Goal: Task Accomplishment & Management: Use online tool/utility

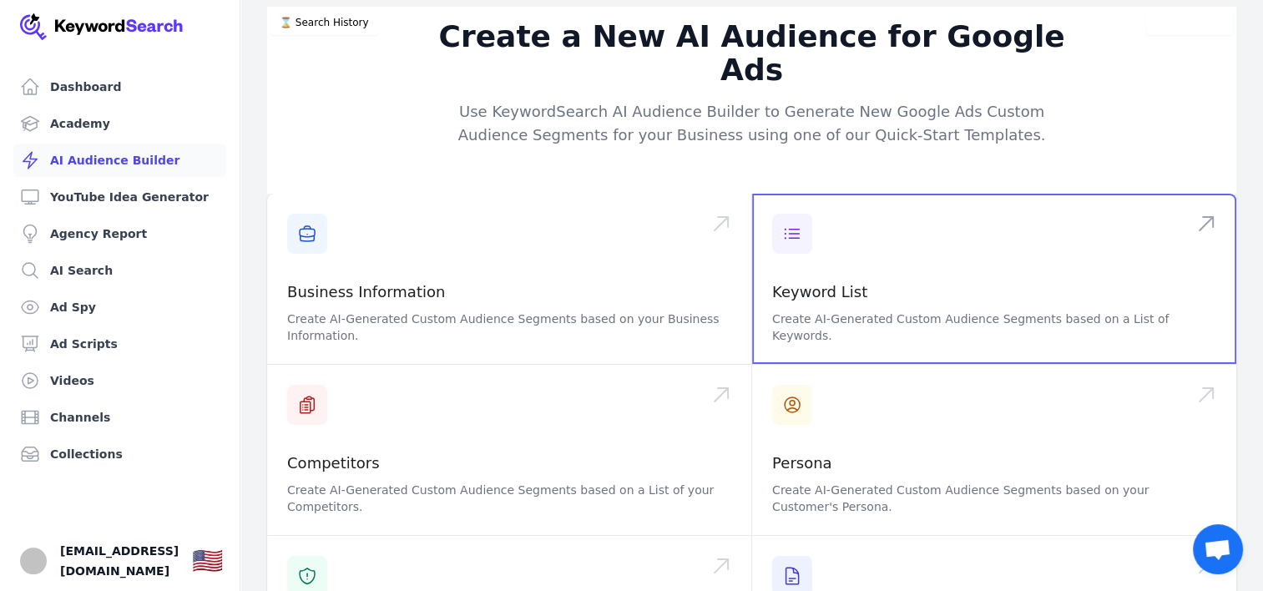
click at [848, 245] on span at bounding box center [994, 279] width 484 height 170
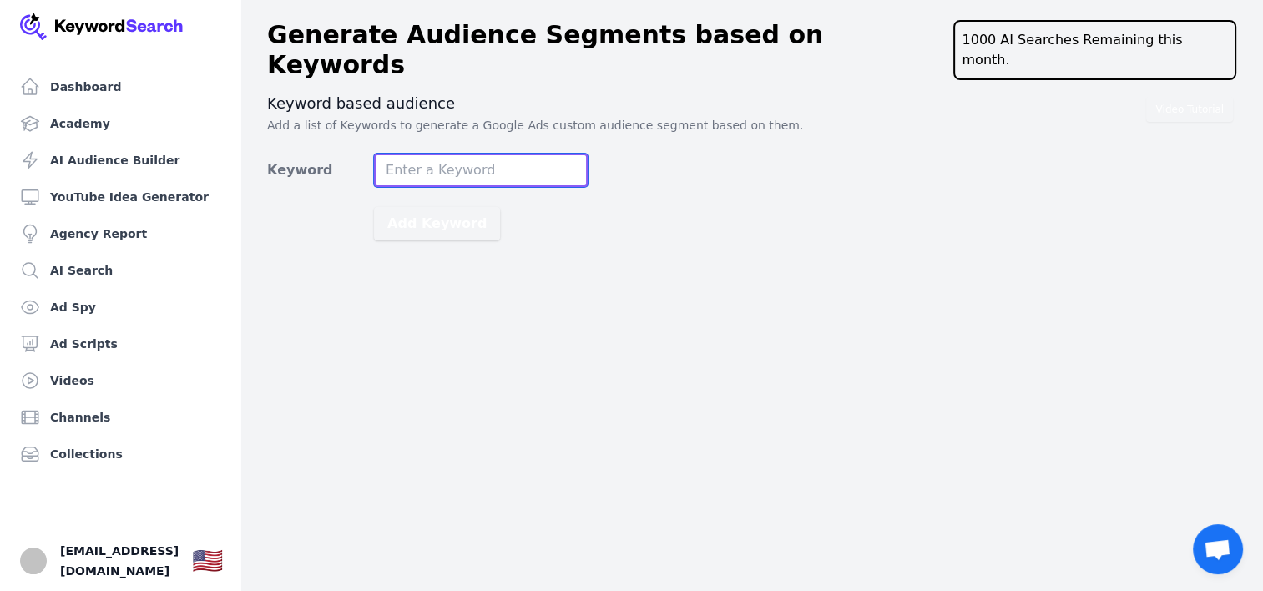
click at [407, 154] on input "Keyword" at bounding box center [481, 170] width 214 height 33
type input "stock options"
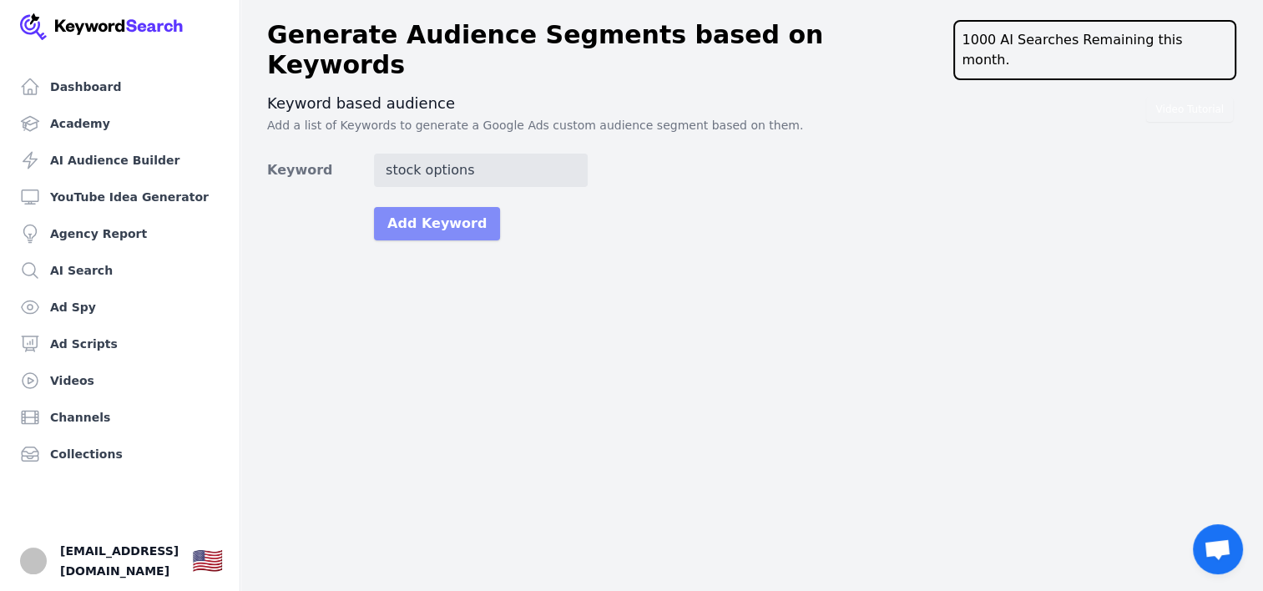
click at [461, 207] on button "Add Keyword" at bounding box center [437, 223] width 126 height 33
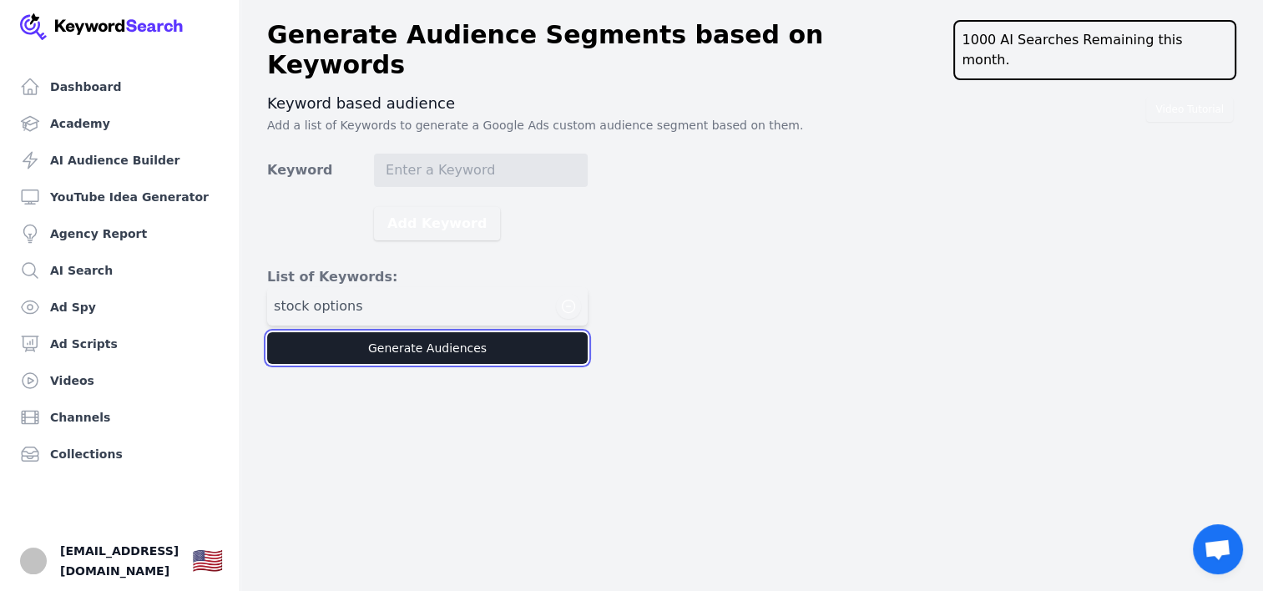
click at [417, 332] on button "Generate Audiences" at bounding box center [427, 348] width 321 height 32
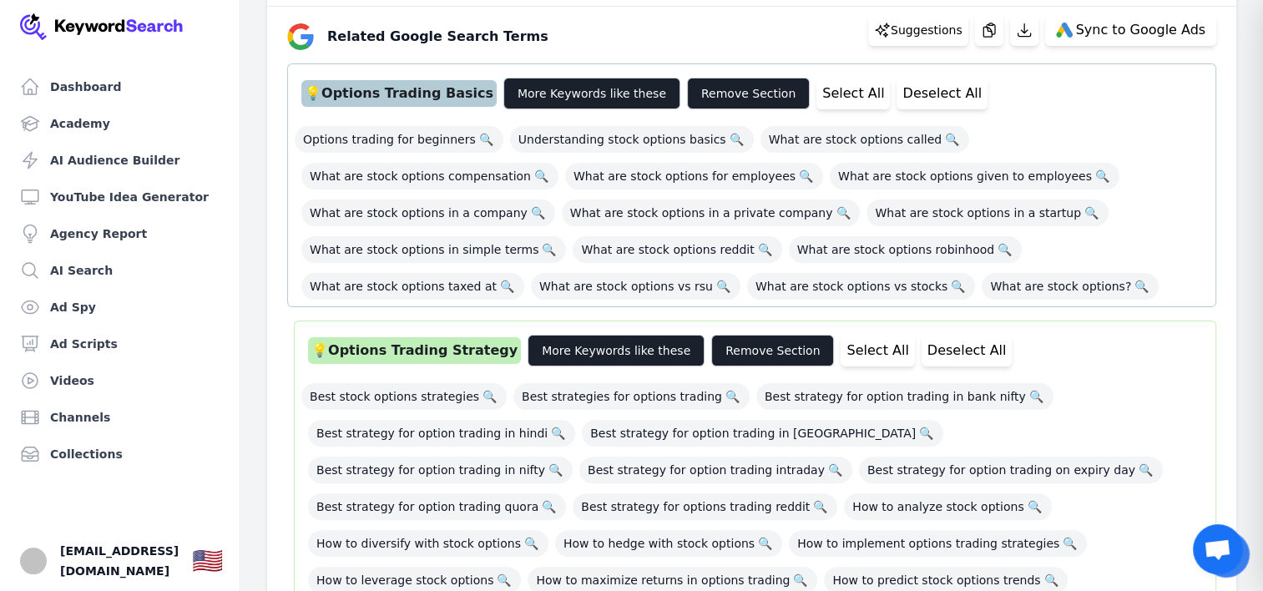
scroll to position [167, 0]
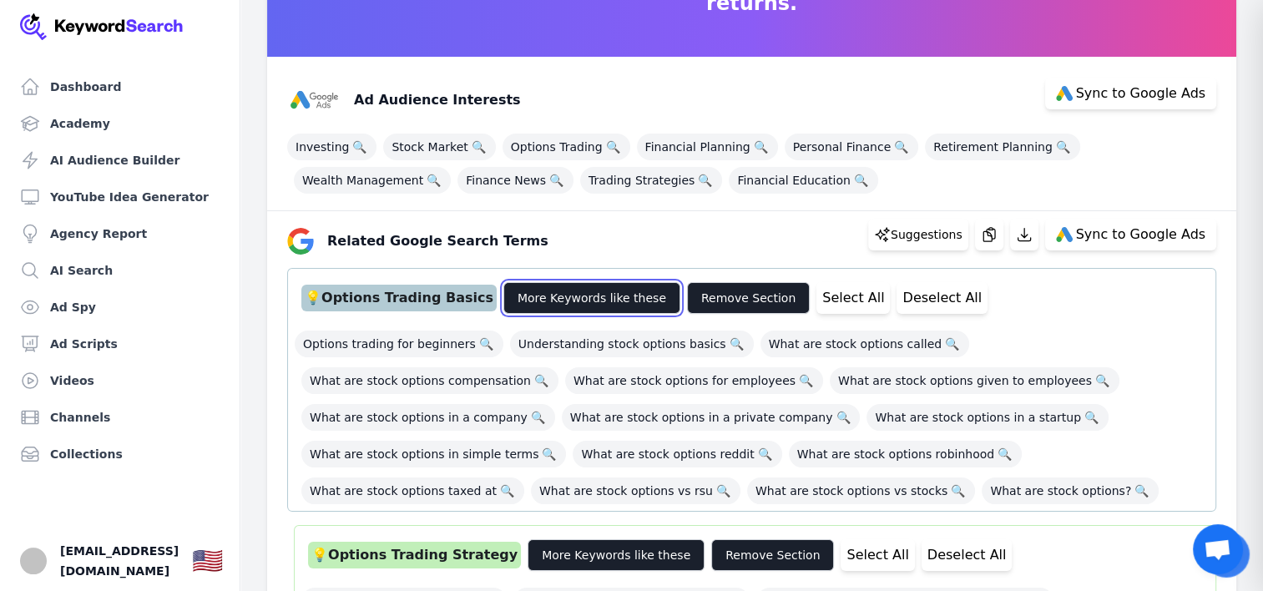
click at [595, 300] on button "More Keywords like these" at bounding box center [591, 298] width 177 height 32
